Goal: Find specific page/section: Find specific page/section

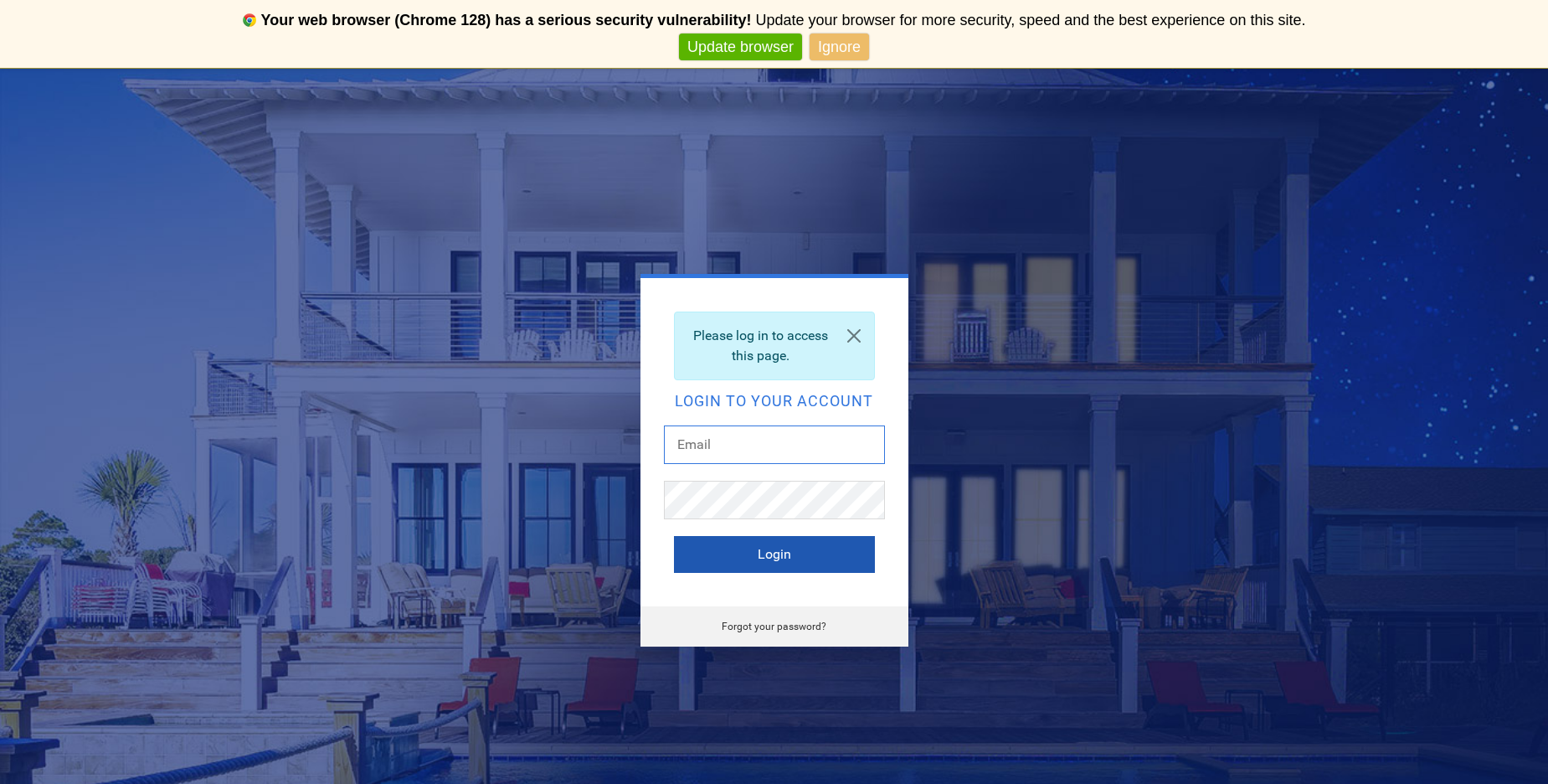
type input "[EMAIL_ADDRESS][DOMAIN_NAME]"
click at [768, 558] on button "Login" at bounding box center [774, 554] width 201 height 37
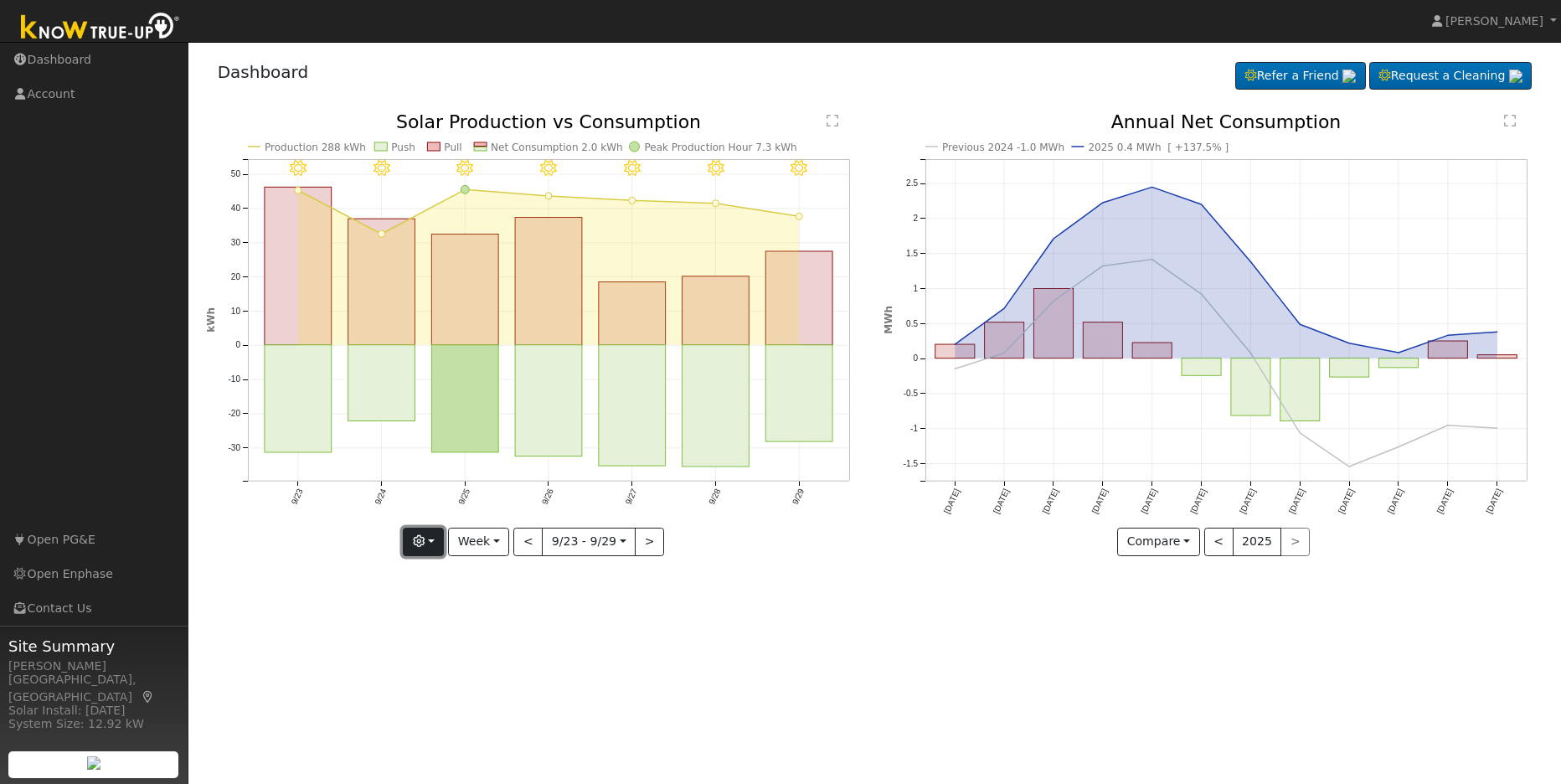
click at [433, 548] on button "button" at bounding box center [423, 541] width 41 height 29
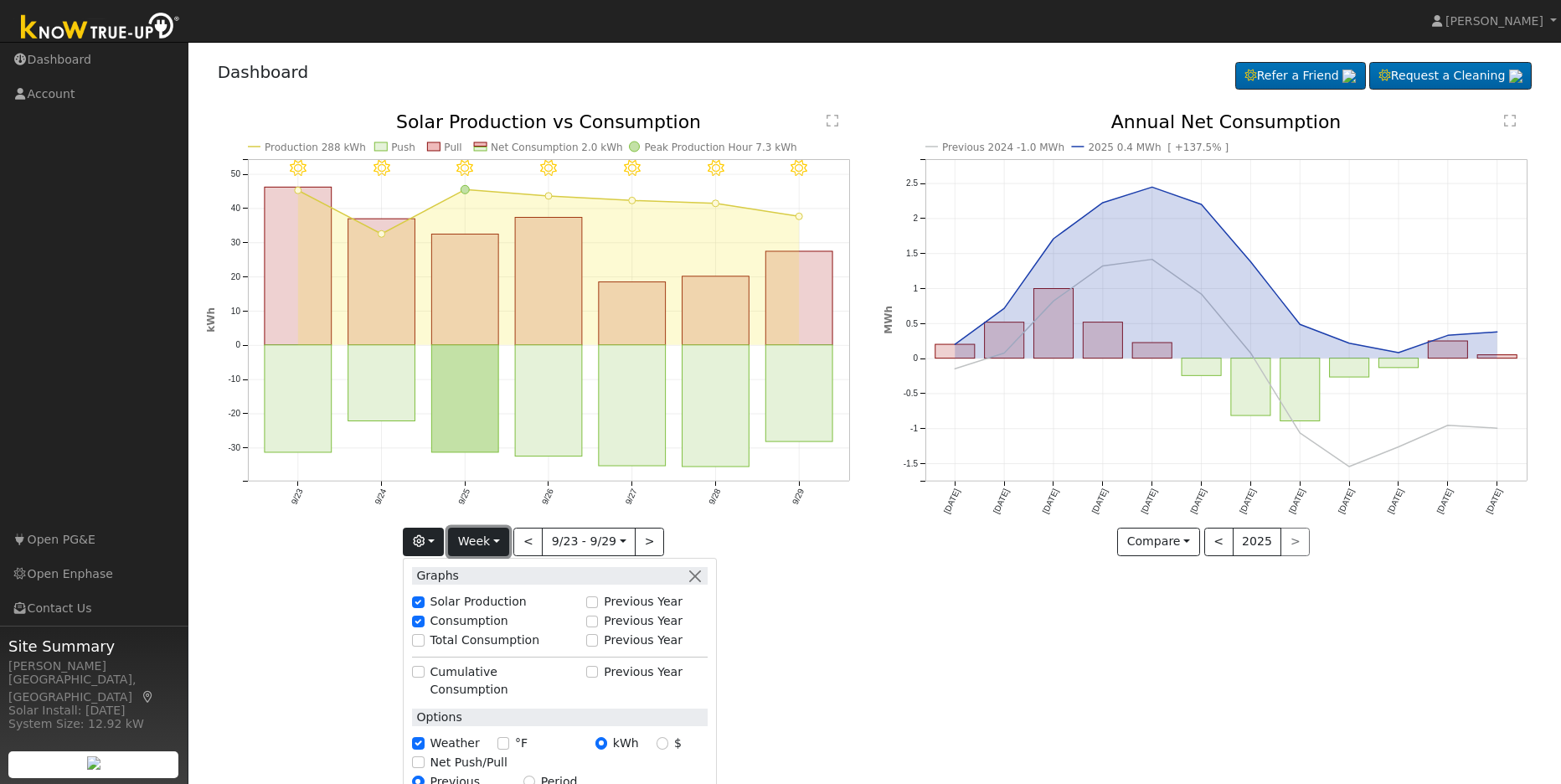
click at [492, 550] on button "Week" at bounding box center [479, 541] width 61 height 29
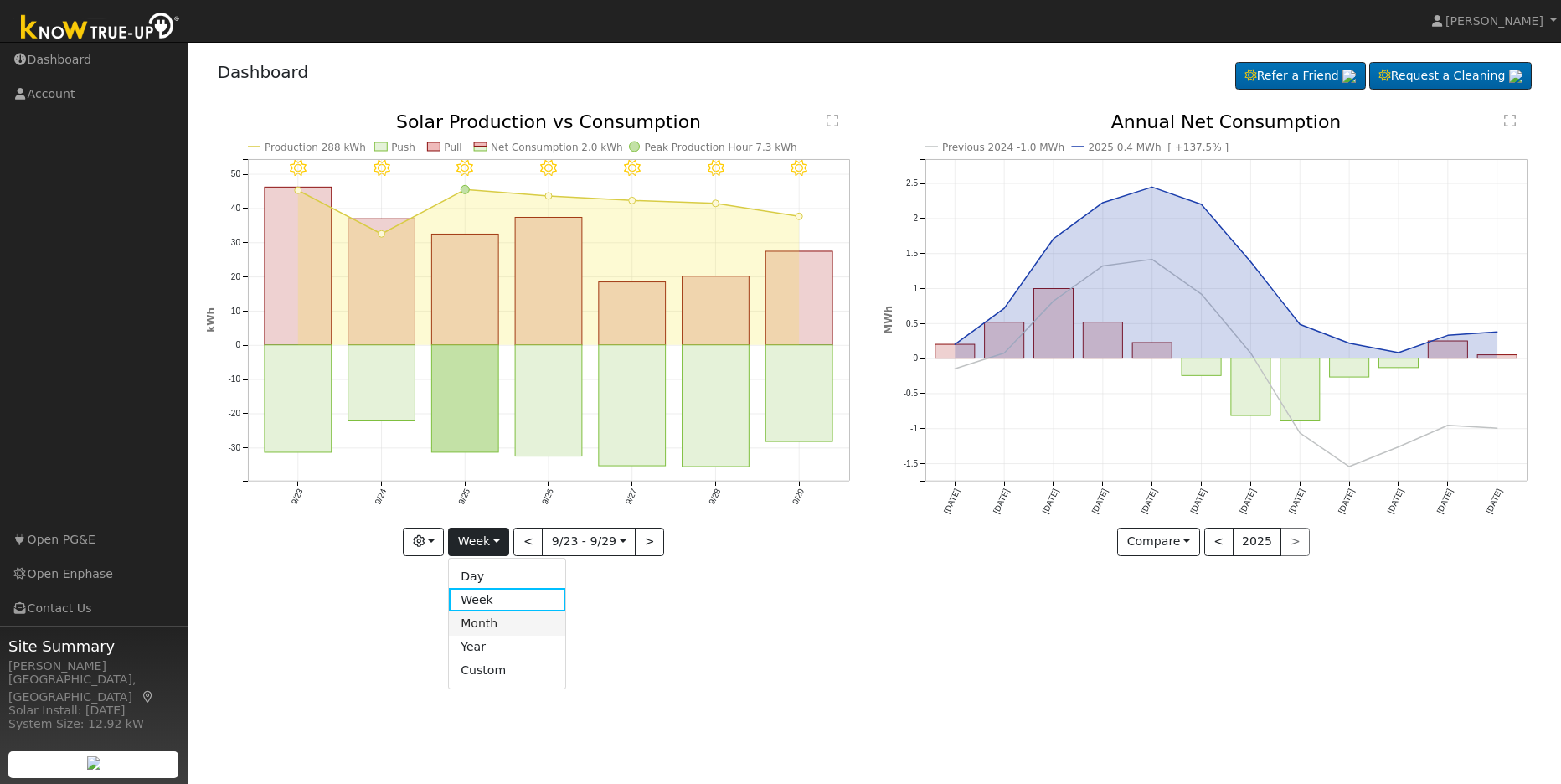
click at [503, 617] on link "Month" at bounding box center [507, 623] width 116 height 23
type input "2025-09-01"
